Goal: Information Seeking & Learning: Learn about a topic

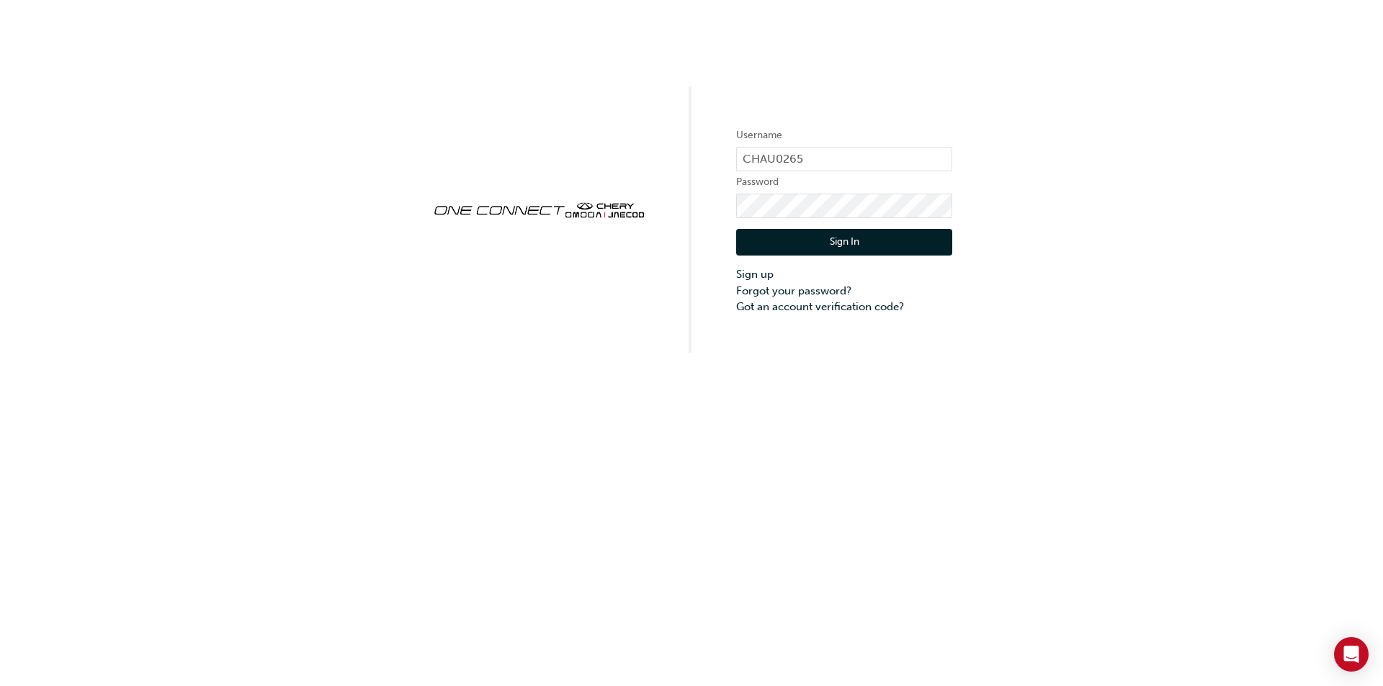
click at [855, 243] on button "Sign In" at bounding box center [844, 242] width 216 height 27
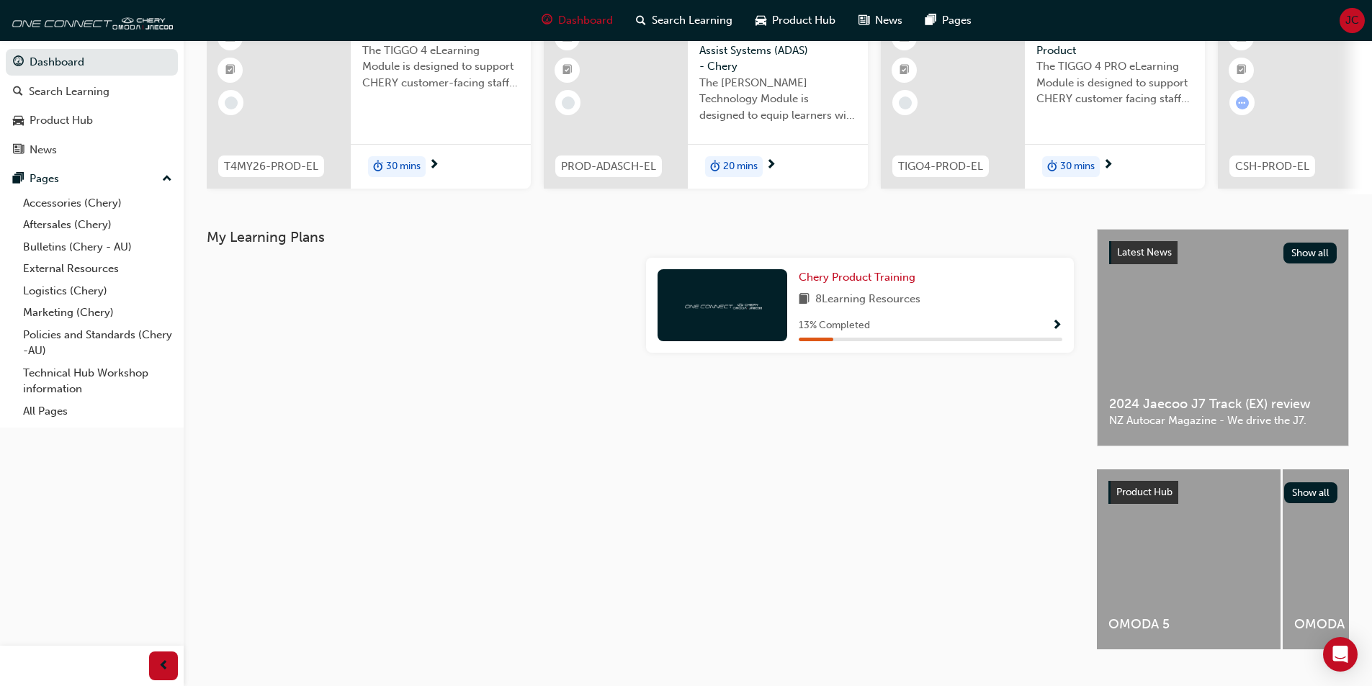
scroll to position [174, 0]
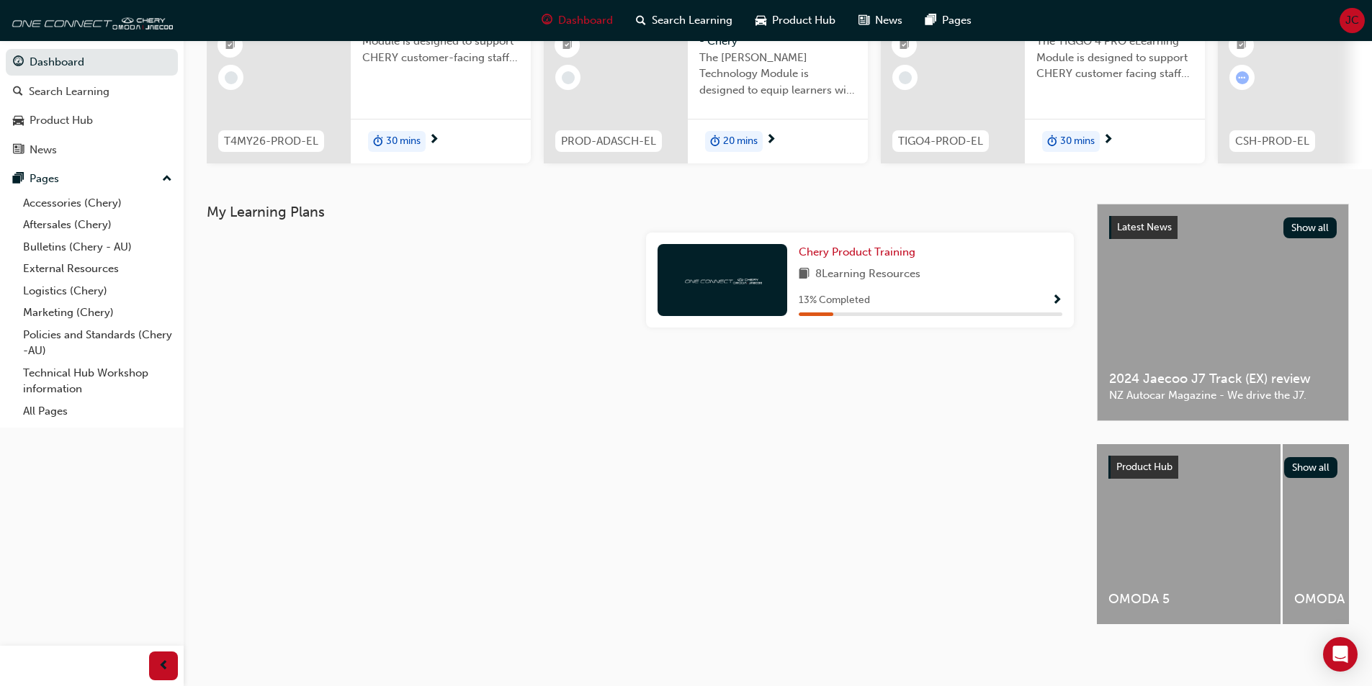
click at [700, 290] on div at bounding box center [723, 280] width 130 height 72
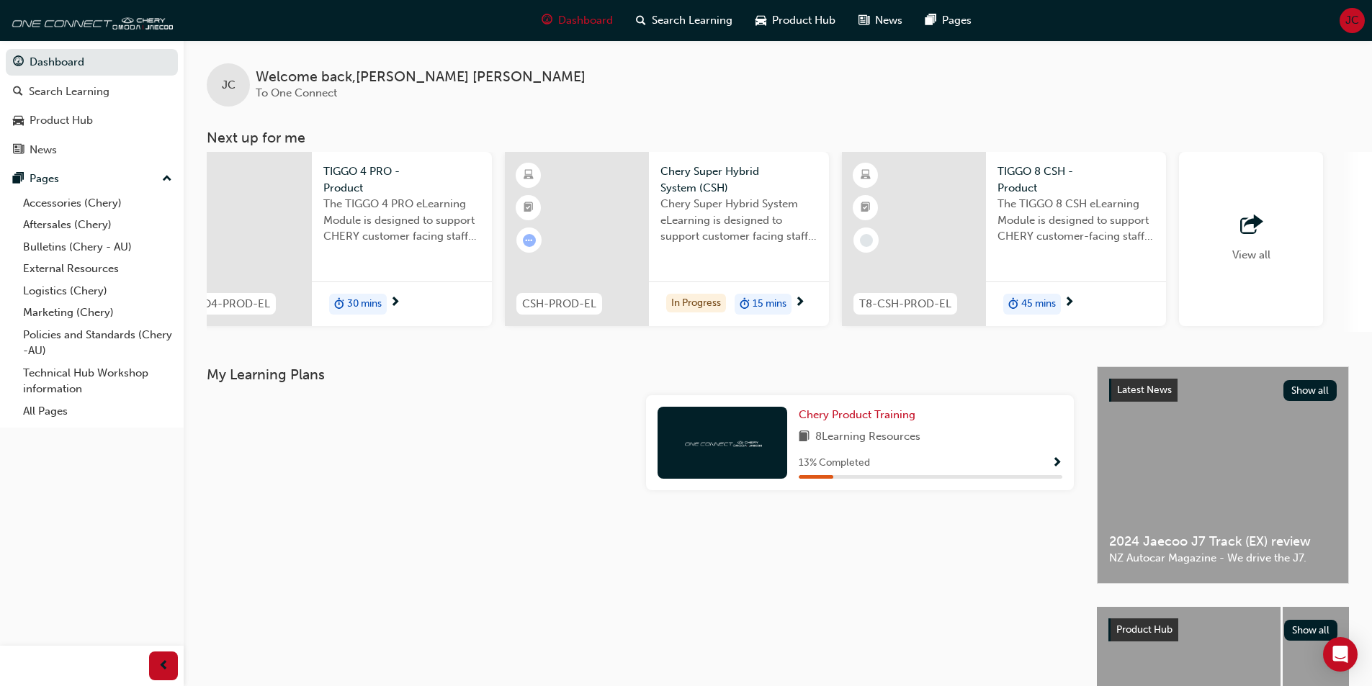
scroll to position [0, 725]
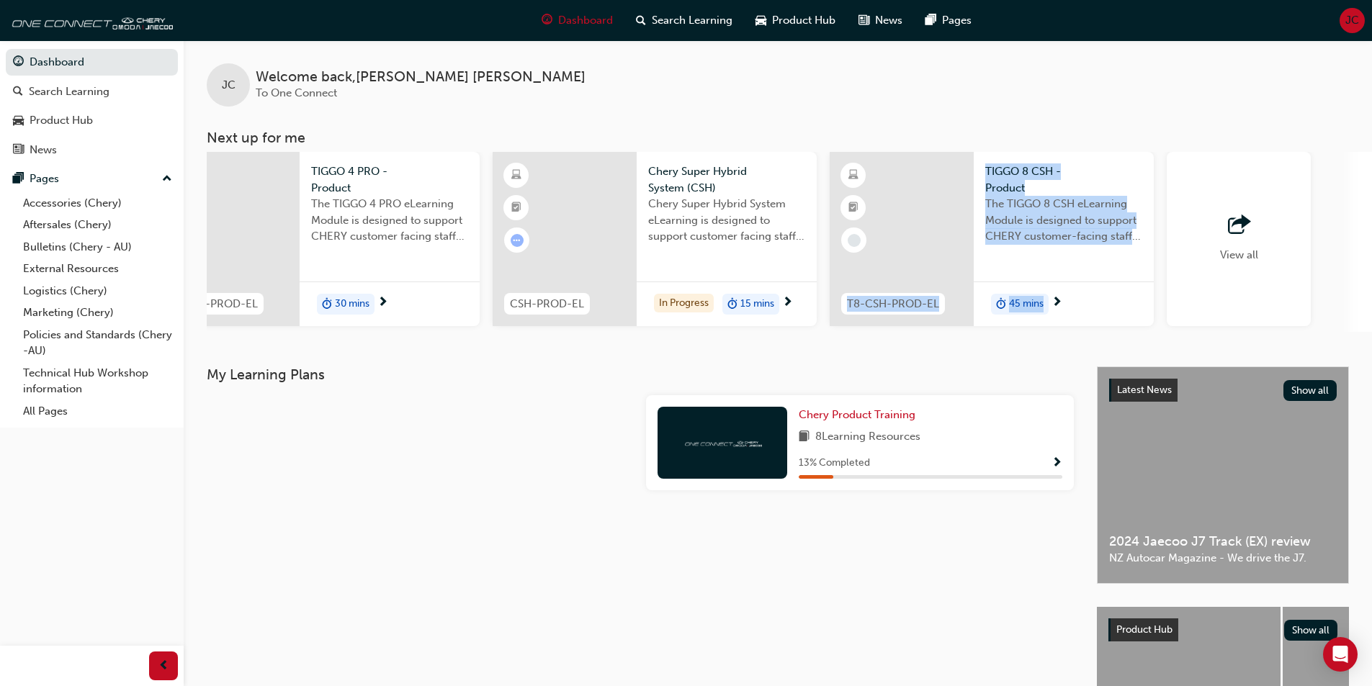
drag, startPoint x: 1058, startPoint y: 327, endPoint x: 897, endPoint y: 349, distance: 162.2
click at [897, 349] on div "JC Welcome back , [PERSON_NAME] To One Connect Next up for me T4MY26-PROD-EL TI…" at bounding box center [778, 203] width 1188 height 326
click at [761, 267] on div "Chery Super Hybrid System (CSH) Chery Super Hybrid System eLearning is designed…" at bounding box center [727, 239] width 180 height 174
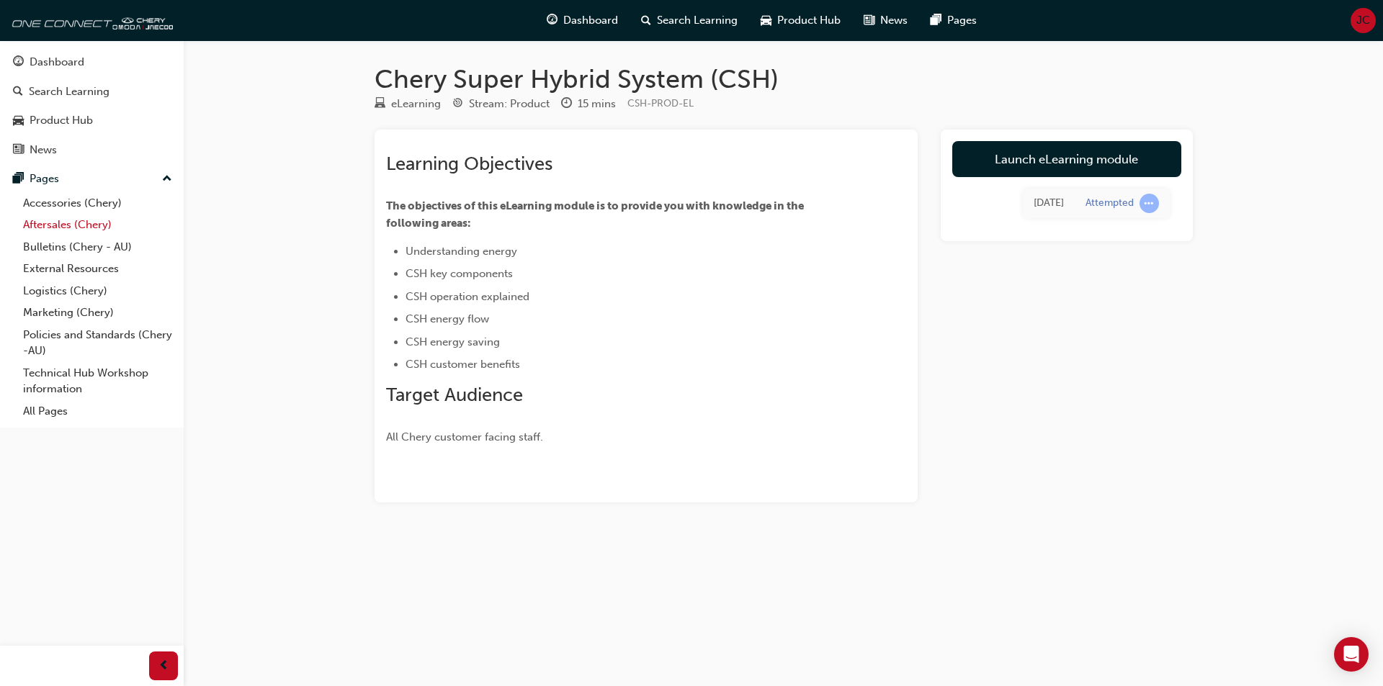
click at [83, 224] on link "Aftersales (Chery)" at bounding box center [97, 225] width 161 height 22
